Goal: Transaction & Acquisition: Book appointment/travel/reservation

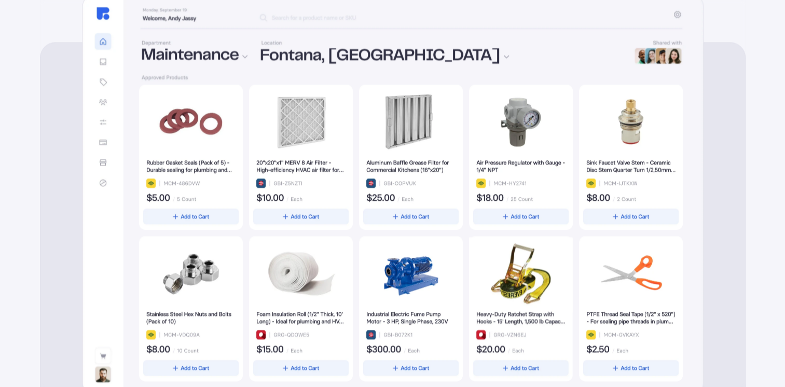
scroll to position [357, 0]
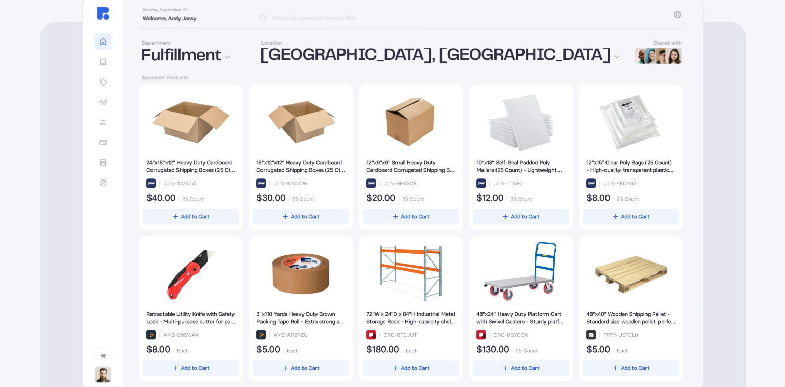
click at [102, 62] on img at bounding box center [393, 195] width 622 height 402
click at [107, 3] on img at bounding box center [393, 195] width 622 height 402
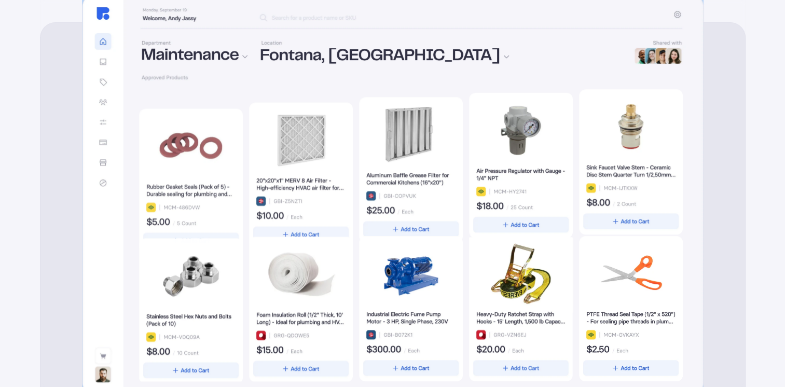
drag, startPoint x: 19, startPoint y: 154, endPoint x: 233, endPoint y: -8, distance: 268.6
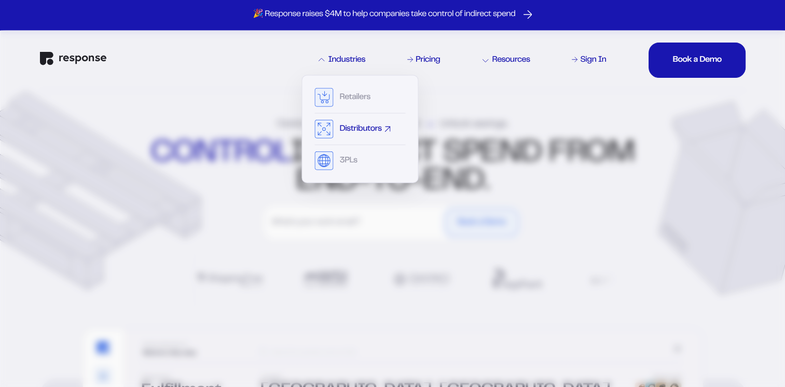
click at [344, 128] on div "Distributors" at bounding box center [360, 129] width 42 height 8
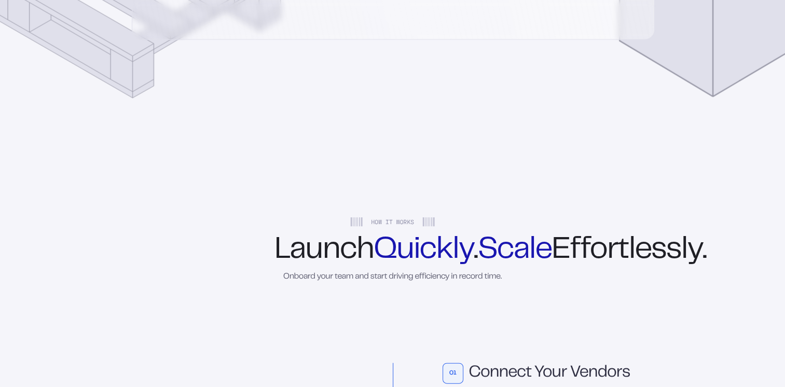
scroll to position [2094, 0]
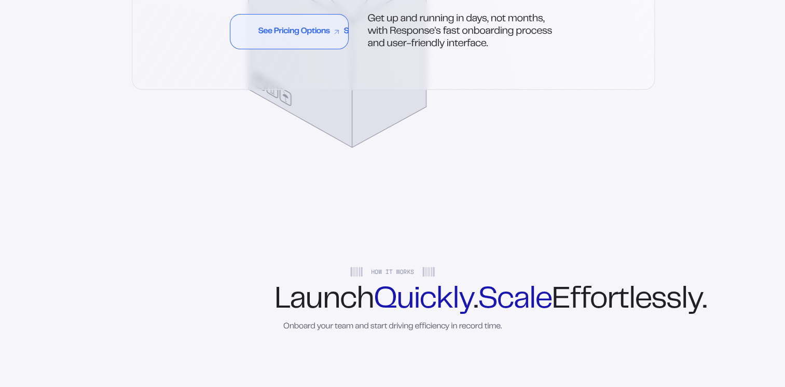
click at [274, 42] on link "See Pricing Options See Pricing Options See Pricing Options See Pricing Options…" at bounding box center [289, 31] width 119 height 35
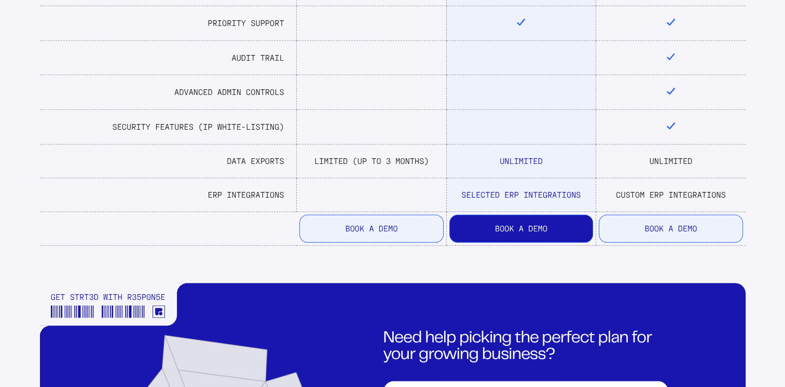
scroll to position [829, 0]
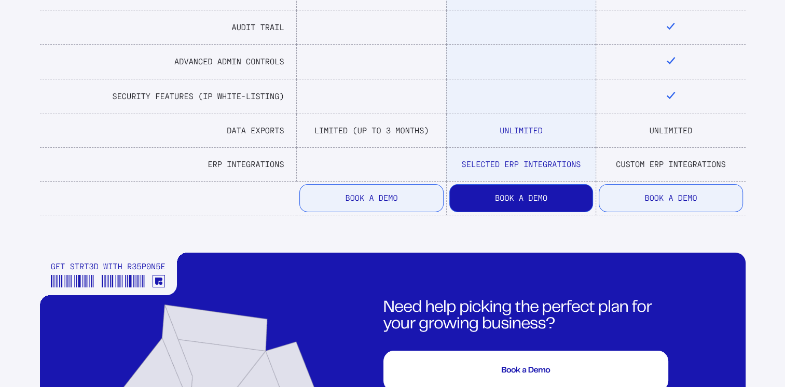
click at [316, 186] on button "Book A Demo" at bounding box center [371, 198] width 144 height 28
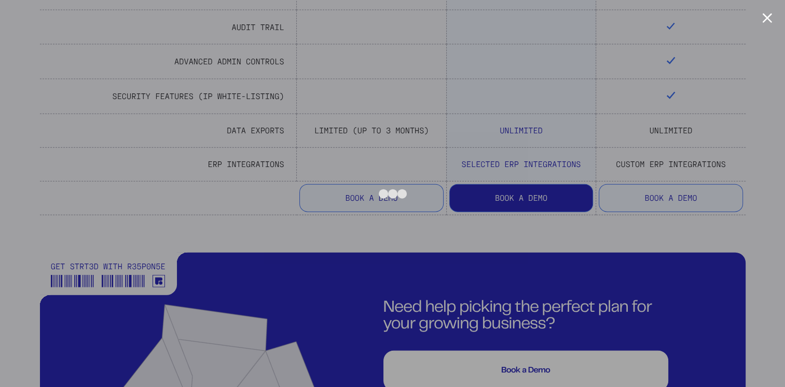
click at [762, 17] on button "Close modal" at bounding box center [767, 18] width 10 height 10
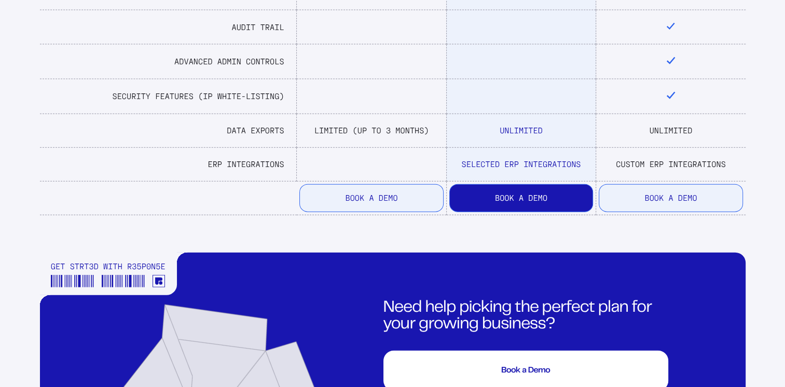
click at [206, 194] on td at bounding box center [168, 198] width 257 height 34
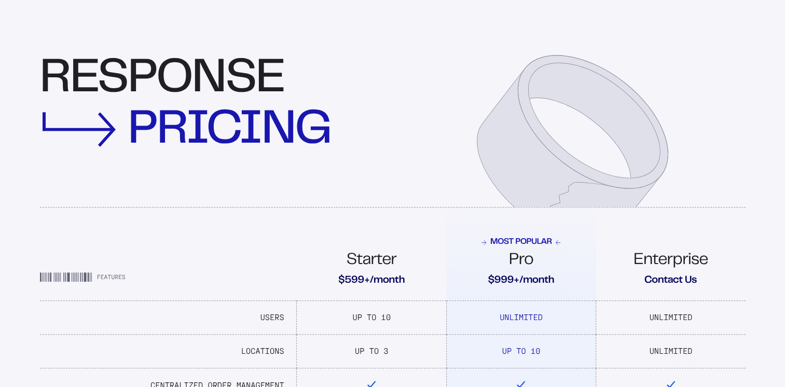
scroll to position [0, 0]
